Goal: Task Accomplishment & Management: Manage account settings

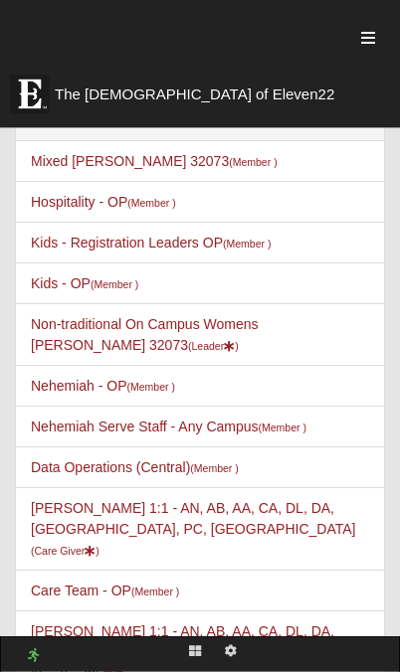
scroll to position [89, 0]
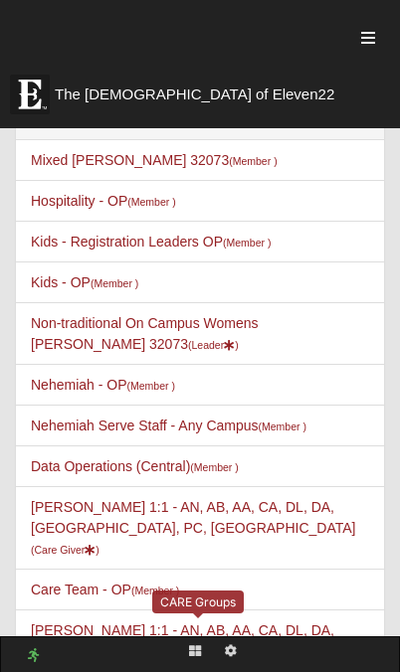
click at [78, 622] on link "[PERSON_NAME] 1:1 - AN, AB, AA, CA, DL, DA, [GEOGRAPHIC_DATA], PC, SC (Care Giv…" at bounding box center [193, 651] width 324 height 58
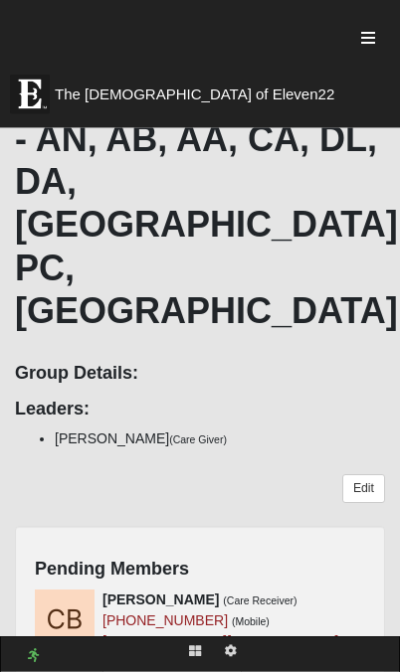
scroll to position [939, 0]
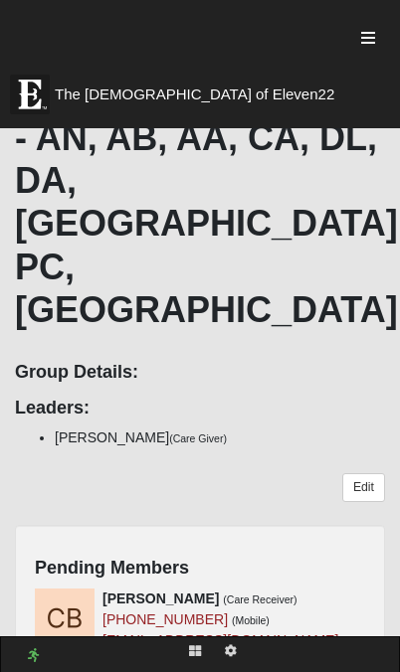
click at [379, 591] on icon at bounding box center [373, 598] width 14 height 14
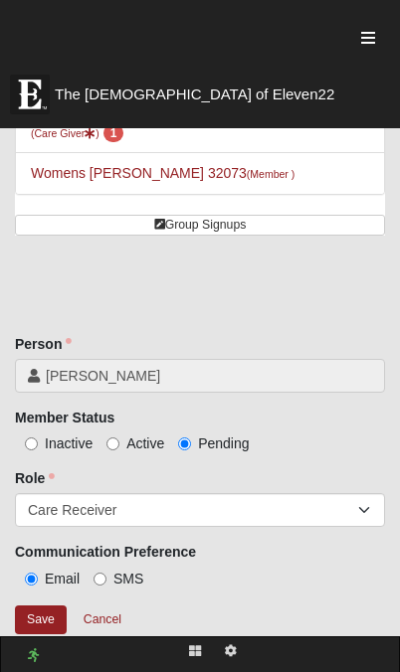
scroll to position [659, 0]
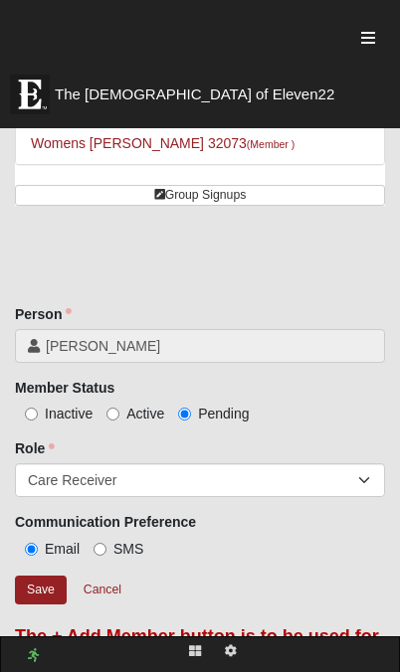
click at [105, 543] on input "SMS" at bounding box center [99, 549] width 13 height 13
radio input "true"
click at [109, 408] on input "Active" at bounding box center [112, 414] width 13 height 13
radio input "true"
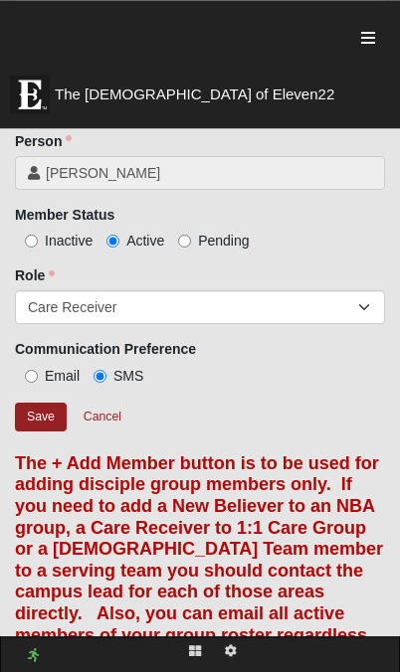
scroll to position [832, 0]
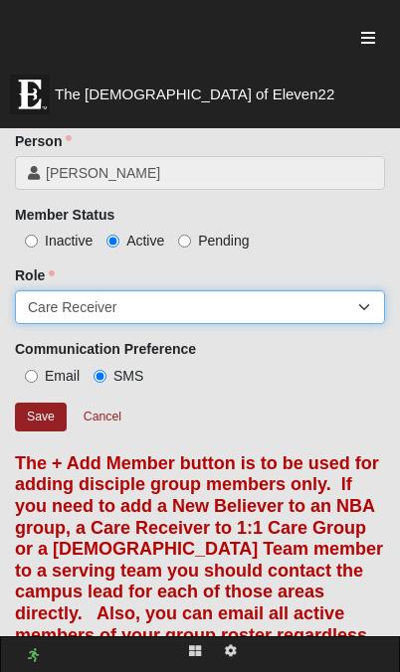
click at [44, 290] on select "Member Leader Care Giver Care Receiver Marriage Mentor Marriage Mentee" at bounding box center [200, 307] width 370 height 34
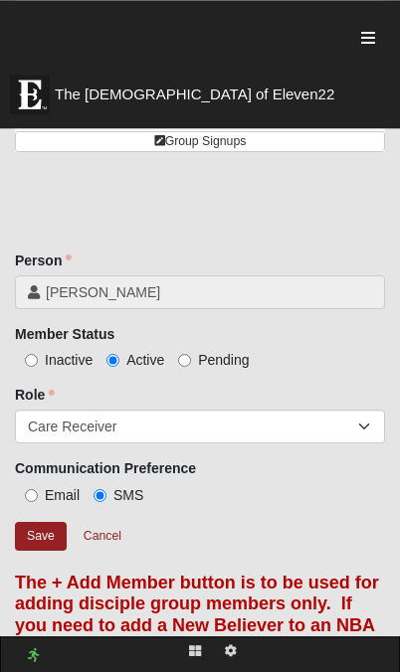
scroll to position [700, 0]
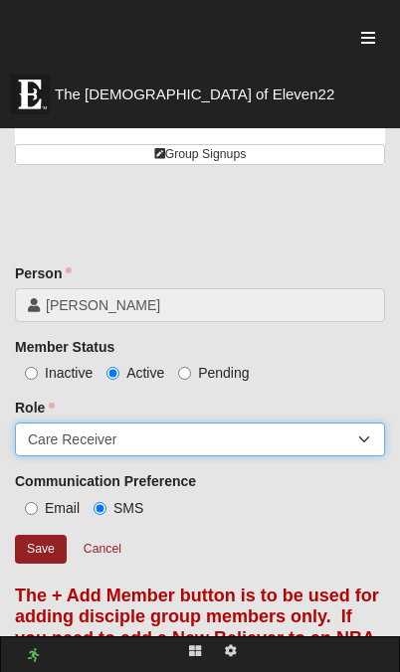
click at [381, 422] on select "Member Leader Care Giver Care Receiver Marriage Mentor Marriage Mentee" at bounding box center [200, 439] width 370 height 34
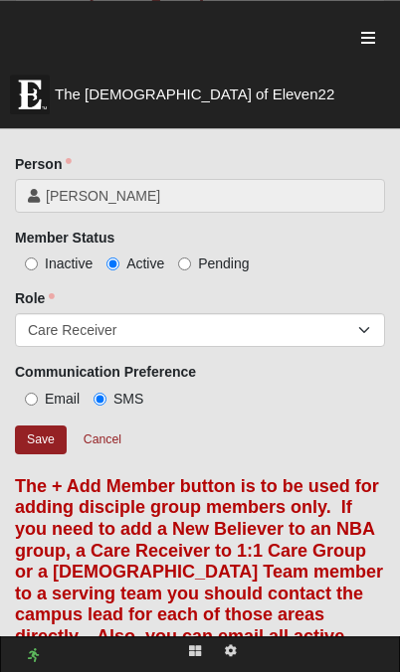
scroll to position [809, 0]
click at [34, 425] on input "Save" at bounding box center [41, 439] width 52 height 29
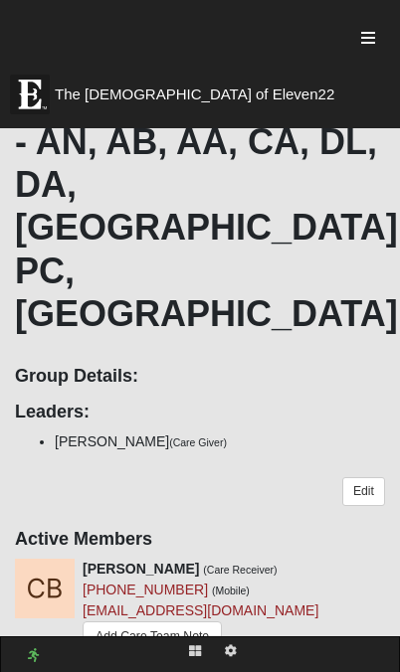
scroll to position [949, 0]
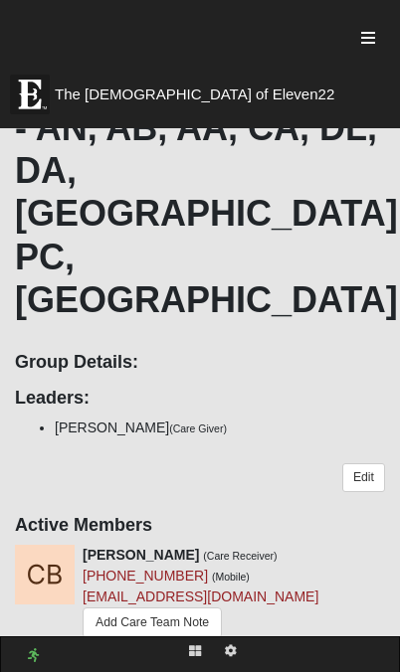
click at [382, 545] on div at bounding box center [389, 555] width 22 height 21
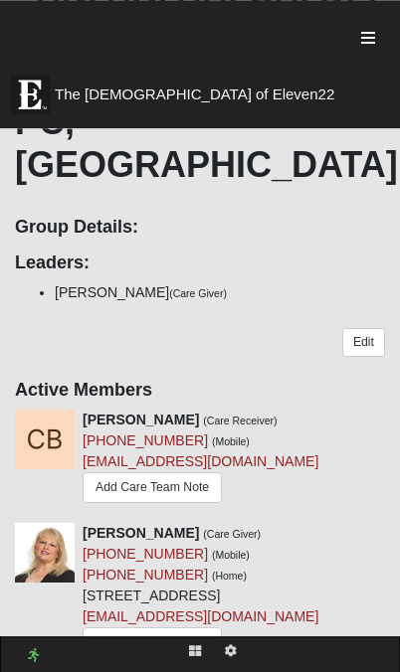
scroll to position [1084, 0]
click at [361, 328] on link "Edit" at bounding box center [363, 342] width 43 height 29
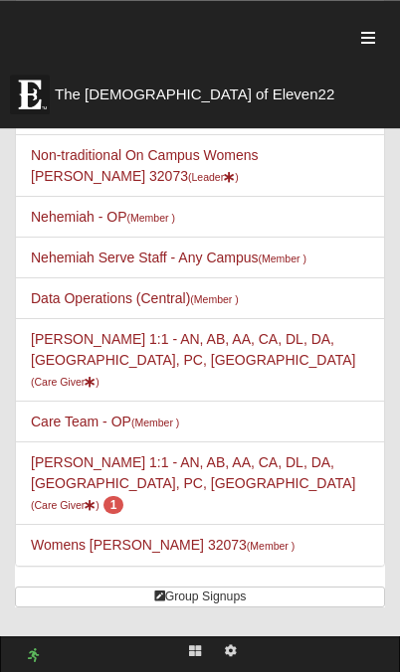
scroll to position [257, 0]
click at [84, 499] on small "(Care Giver )" at bounding box center [65, 505] width 69 height 12
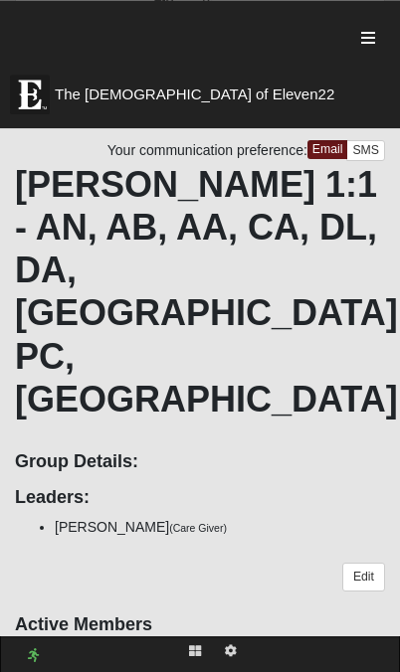
scroll to position [850, 0]
click at [44, 644] on img at bounding box center [45, 674] width 60 height 60
click at [378, 644] on div at bounding box center [389, 654] width 22 height 21
click at [386, 647] on icon at bounding box center [393, 654] width 14 height 14
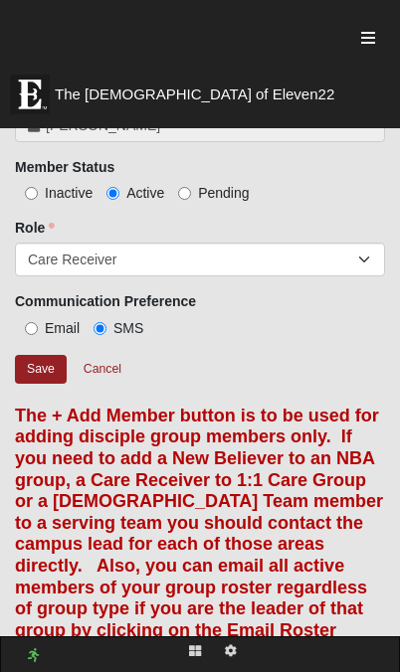
scroll to position [876, 0]
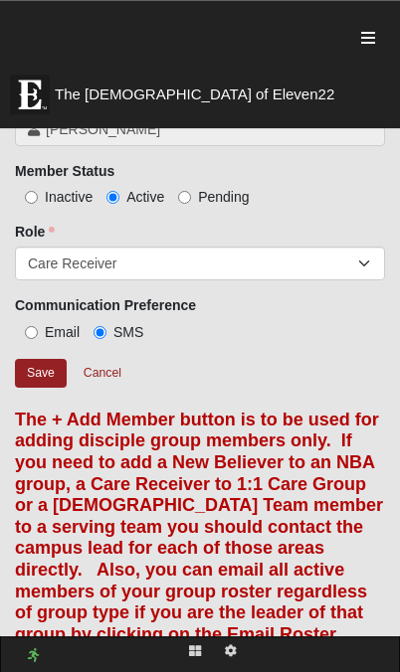
click at [54, 359] on input "Save" at bounding box center [41, 373] width 52 height 29
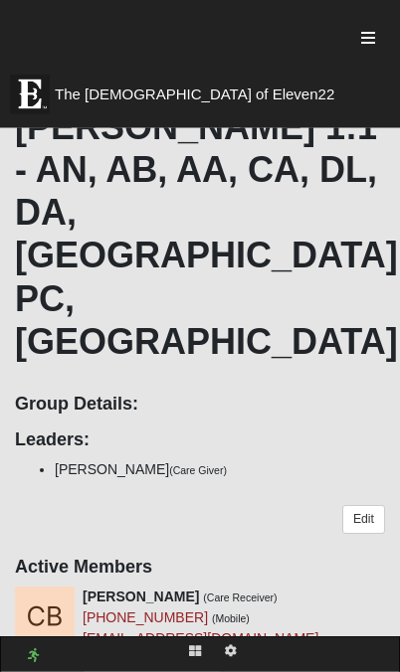
scroll to position [908, 0]
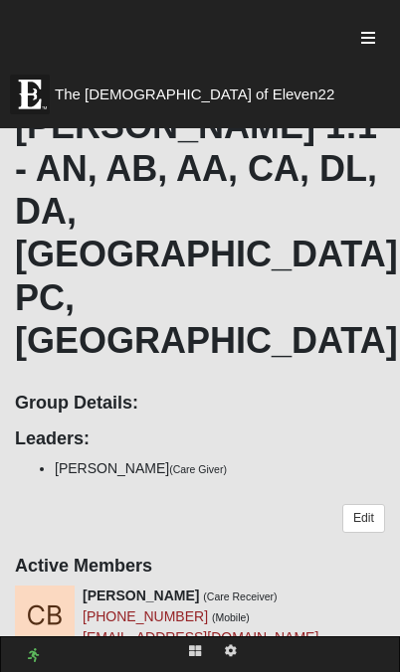
click at [348, 504] on link "Edit" at bounding box center [363, 518] width 43 height 29
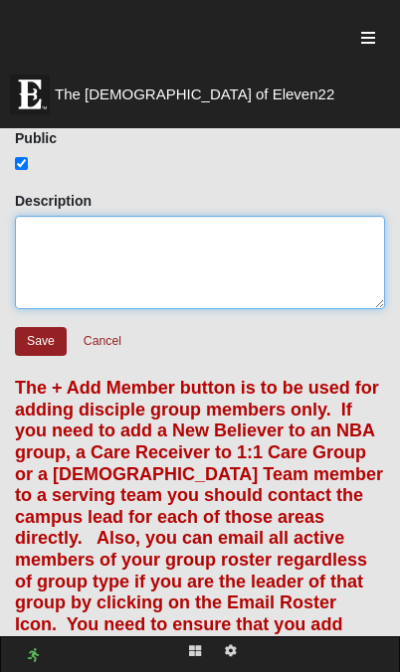
click at [54, 216] on textarea "Description" at bounding box center [200, 262] width 370 height 93
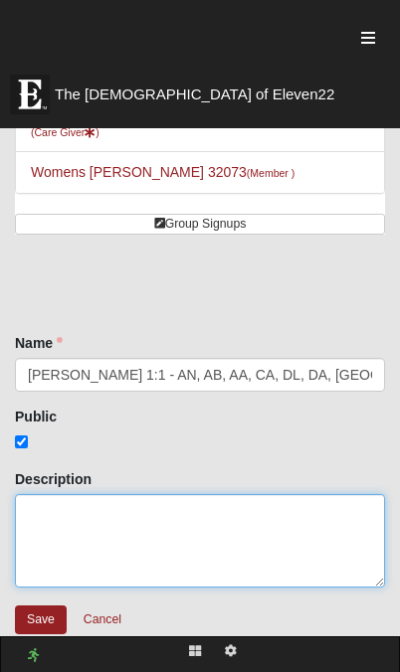
scroll to position [621, 0]
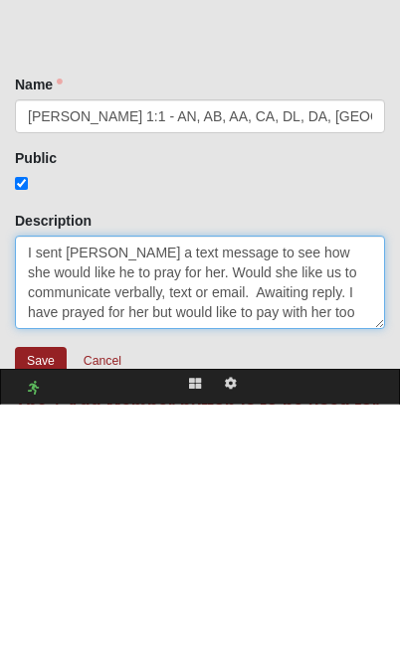
type textarea "I sent Cheryl a text message to see how she would like he to pray for her. Woul…"
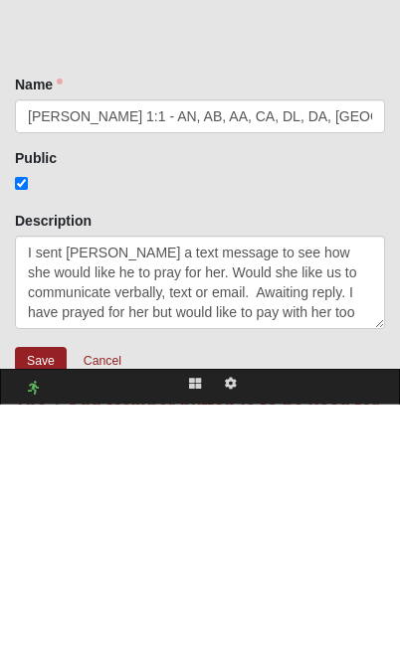
click at [39, 614] on input "Save" at bounding box center [41, 628] width 52 height 29
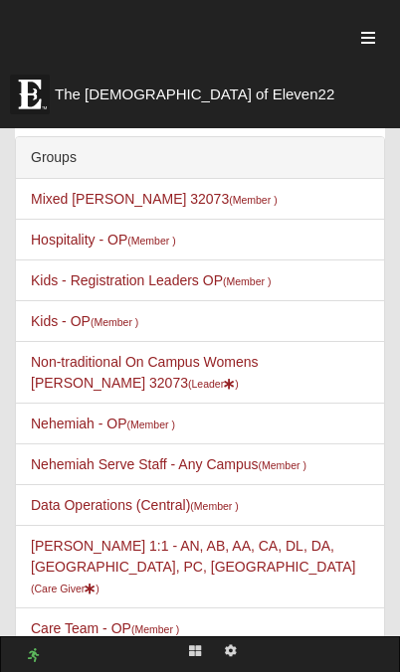
scroll to position [0, 0]
